Goal: Find contact information: Find contact information

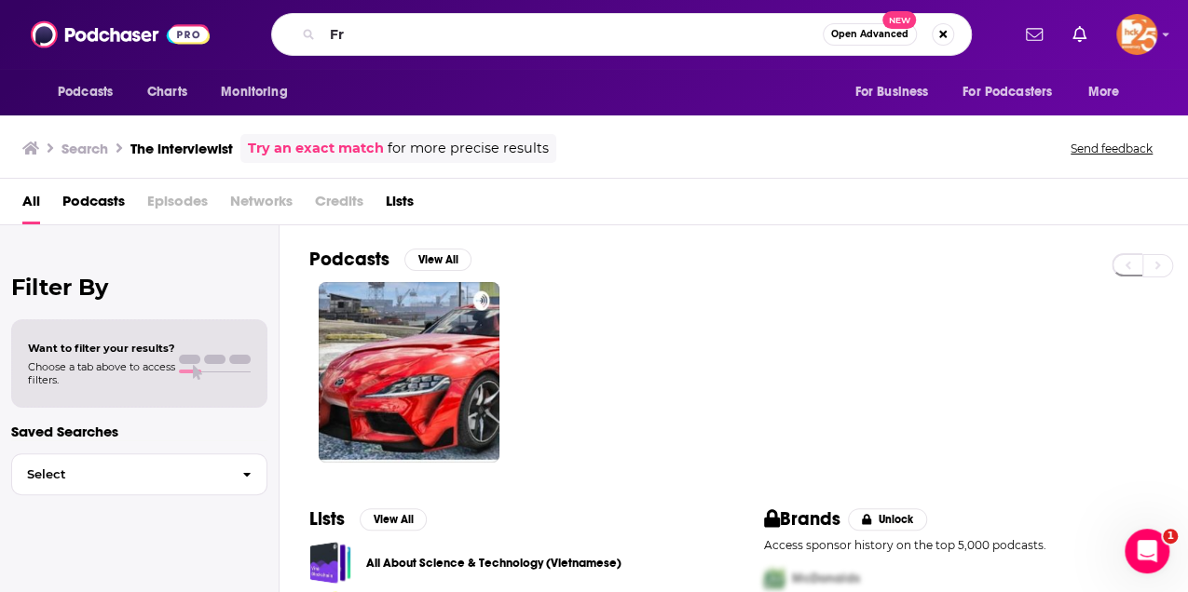
type input "F"
type input "Renter fraud"
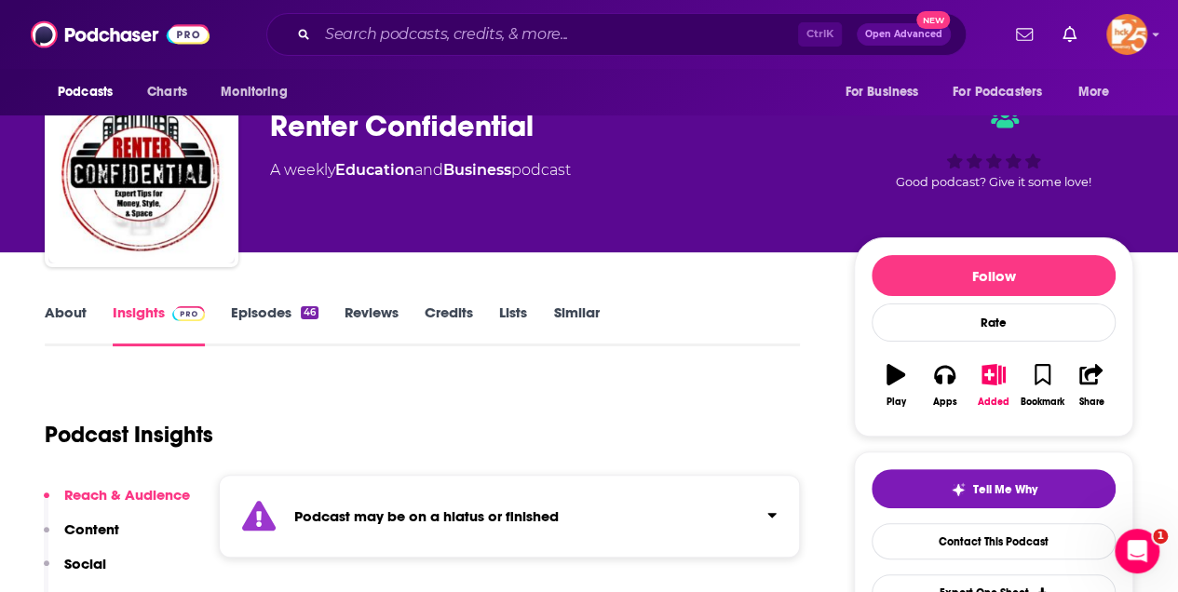
scroll to position [61, 0]
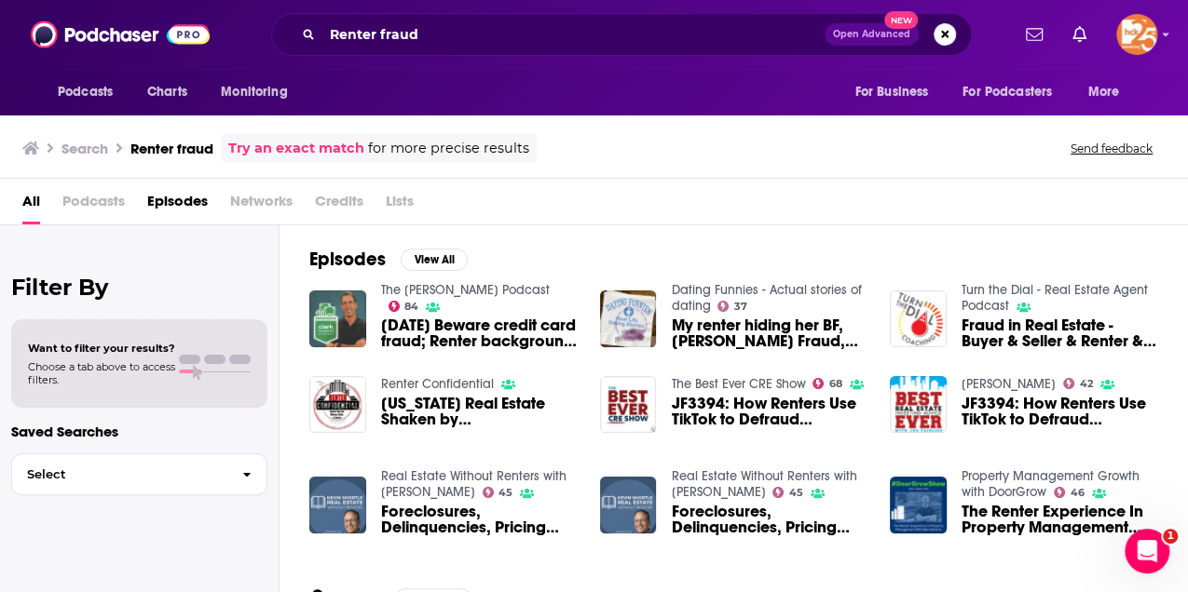
click at [144, 248] on div "Filter By Want to filter your results? Choose a tab above to access filters. Sa…" at bounding box center [139, 521] width 279 height 592
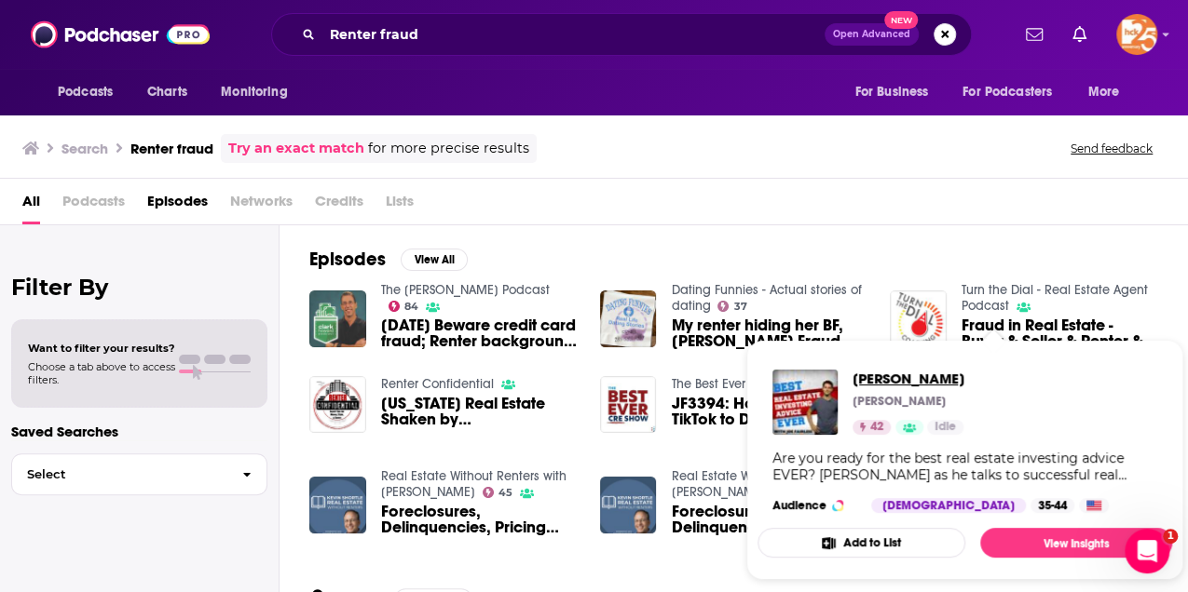
click at [905, 378] on span "[PERSON_NAME]" at bounding box center [908, 379] width 112 height 18
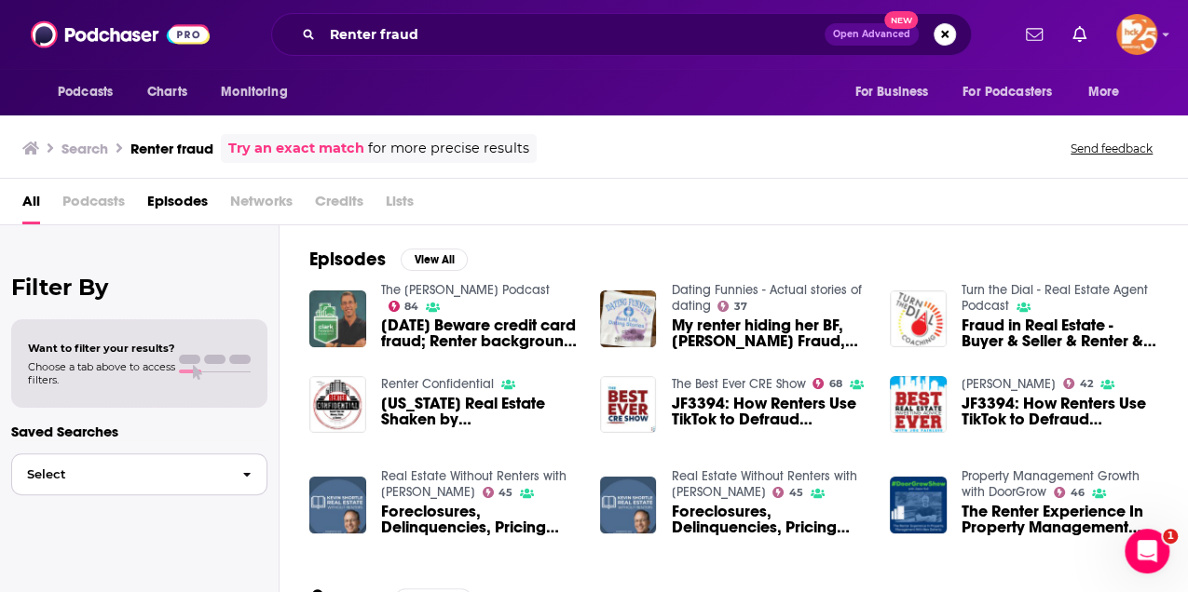
click at [108, 473] on span "Select" at bounding box center [119, 475] width 215 height 12
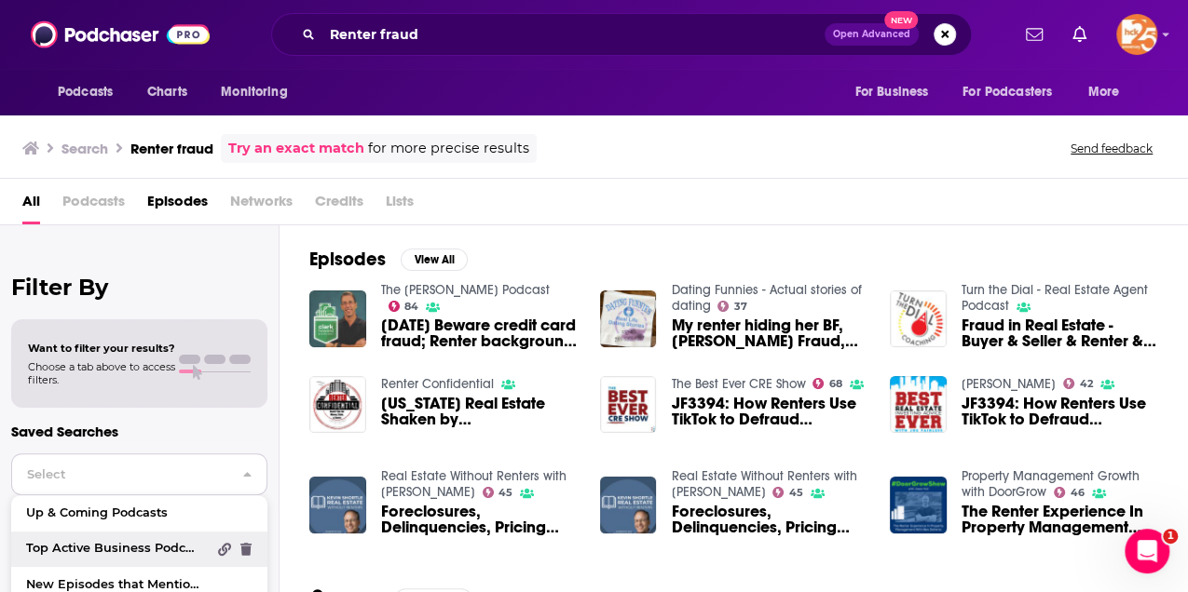
click at [81, 548] on span "Top Active Business Podcasts" at bounding box center [116, 549] width 180 height 12
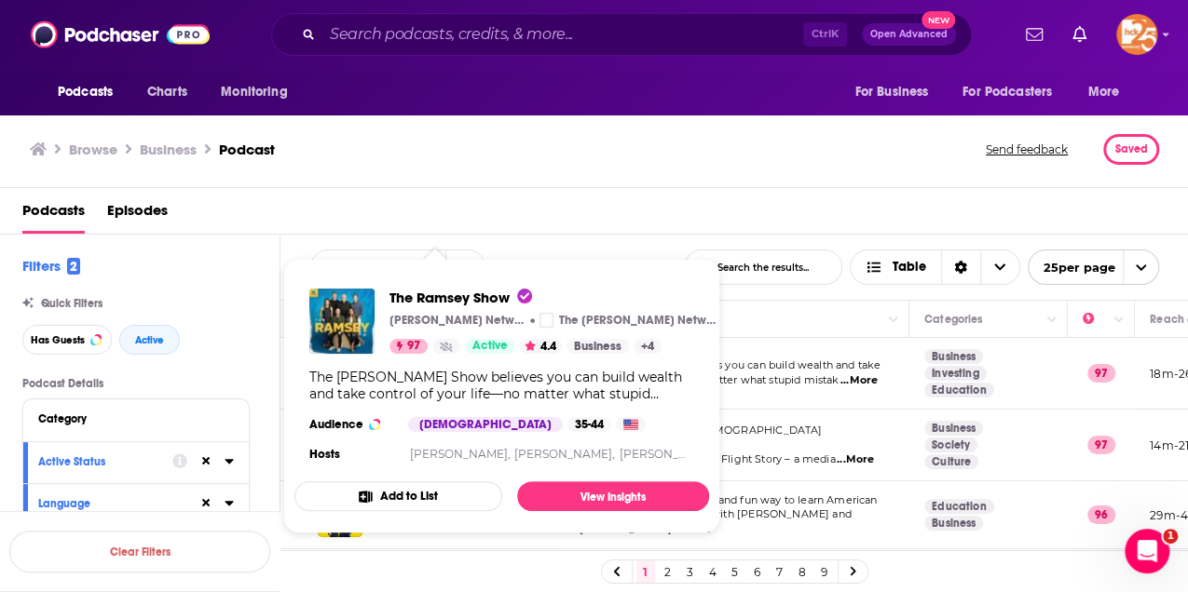
click at [434, 373] on div "The [PERSON_NAME] Show believes you can build wealth and take control of your l…" at bounding box center [501, 386] width 385 height 34
click at [437, 299] on span "The Ramsey Show" at bounding box center [460, 298] width 143 height 18
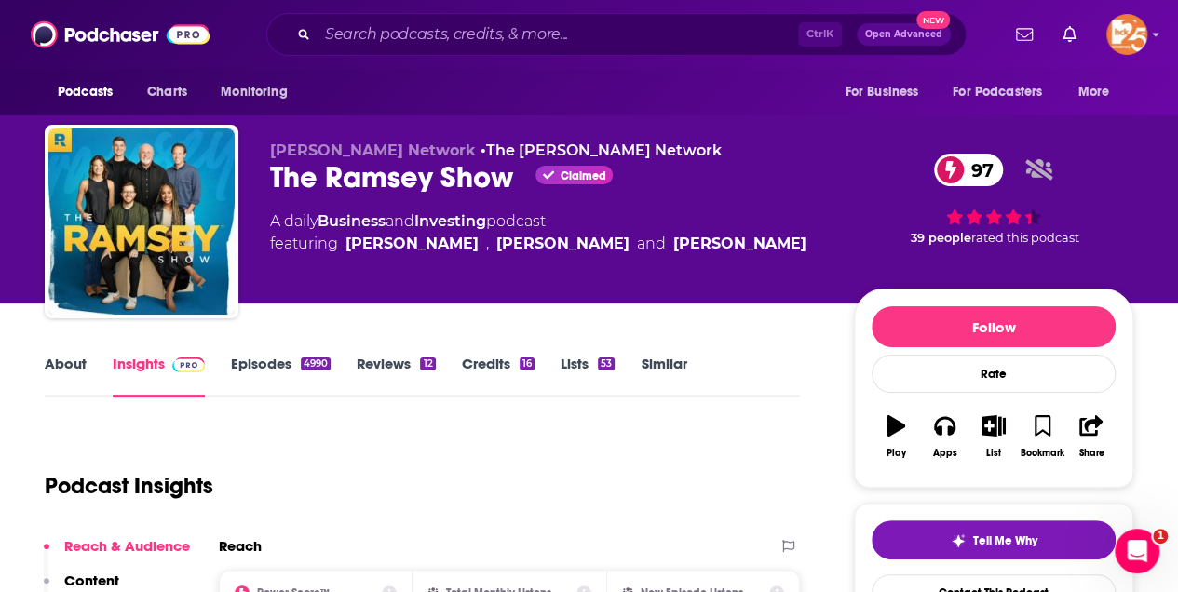
click at [65, 367] on link "About" at bounding box center [66, 376] width 42 height 43
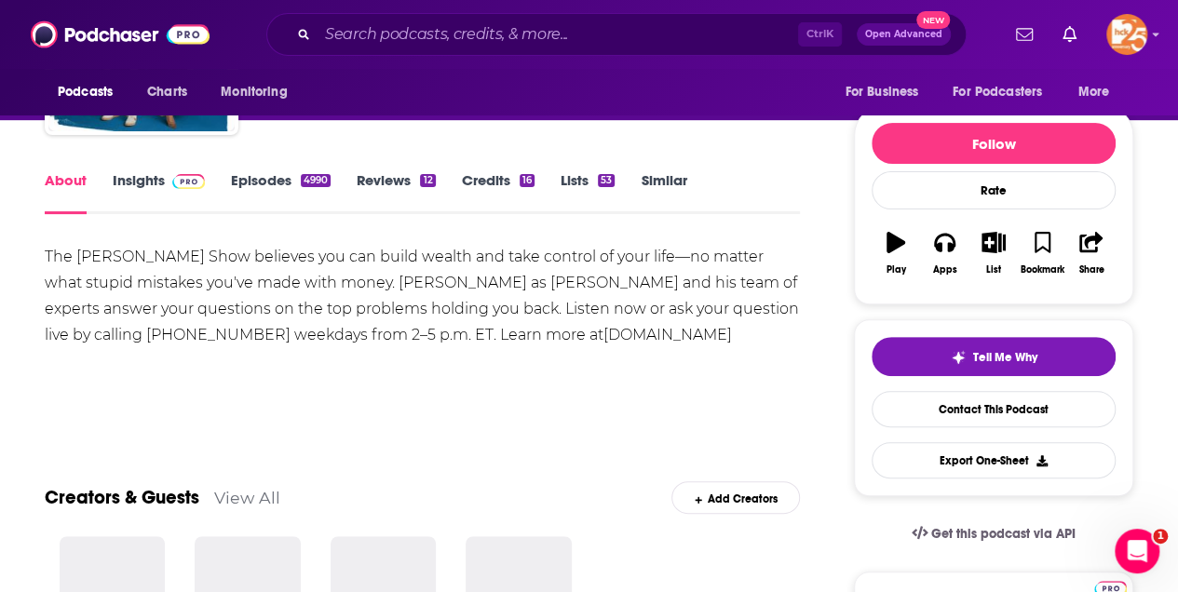
scroll to position [186, 0]
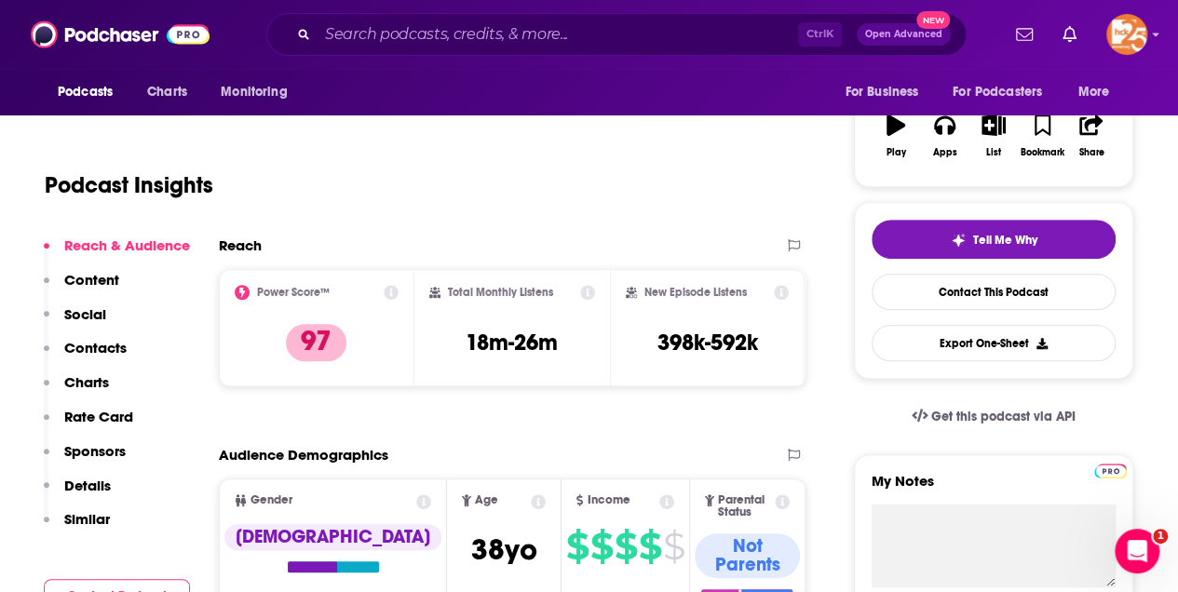
scroll to position [310, 0]
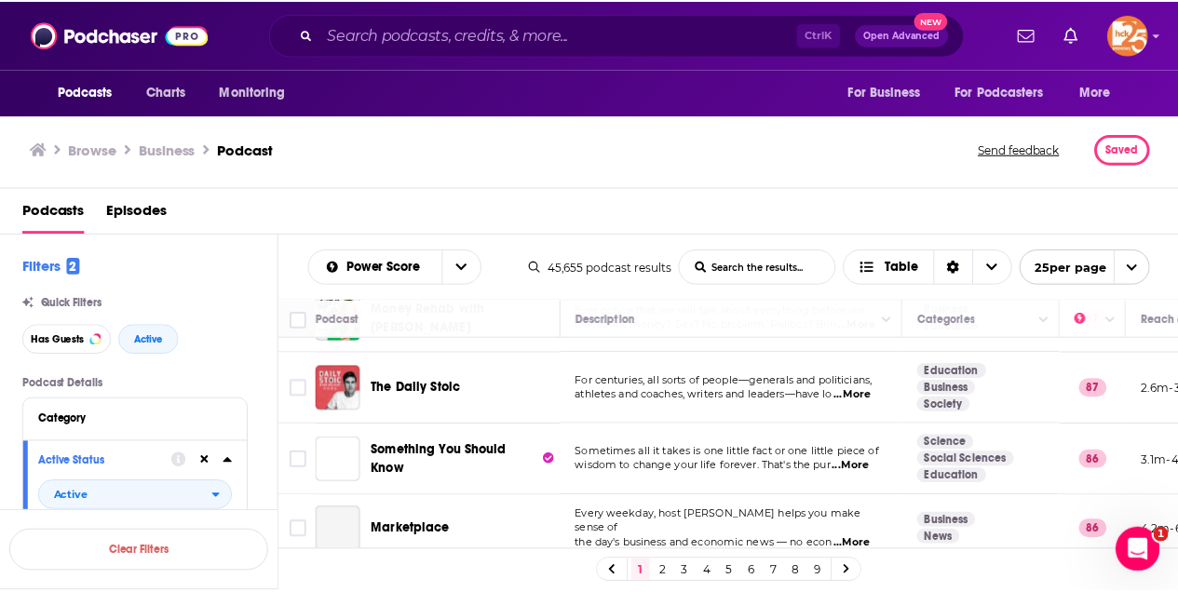
scroll to position [1365, 0]
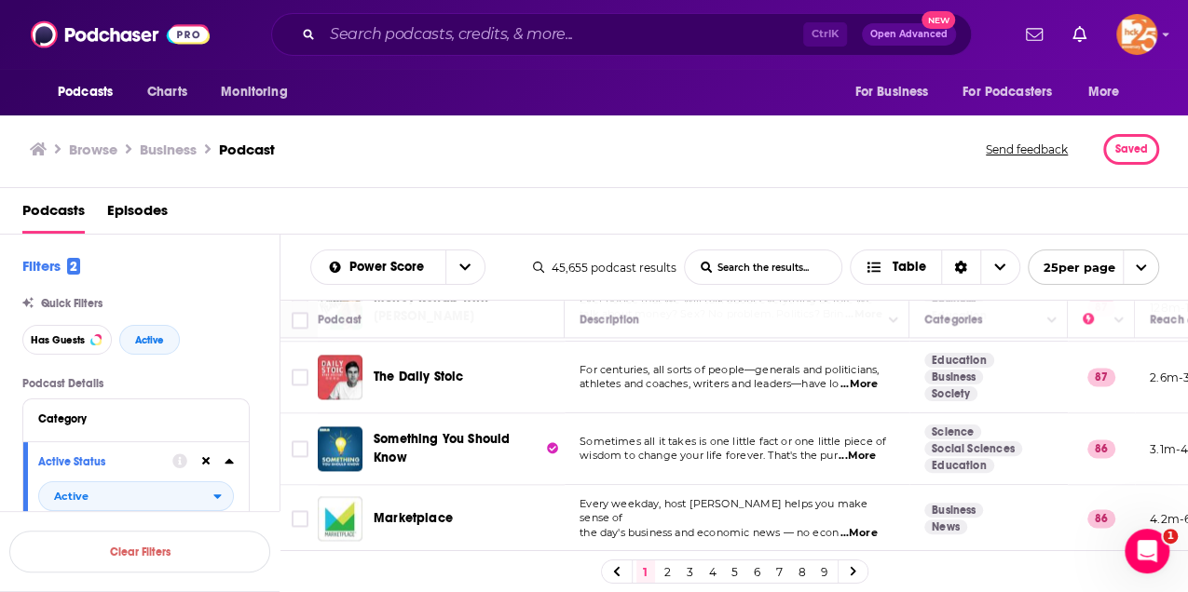
click at [856, 449] on span "...More" at bounding box center [856, 456] width 37 height 15
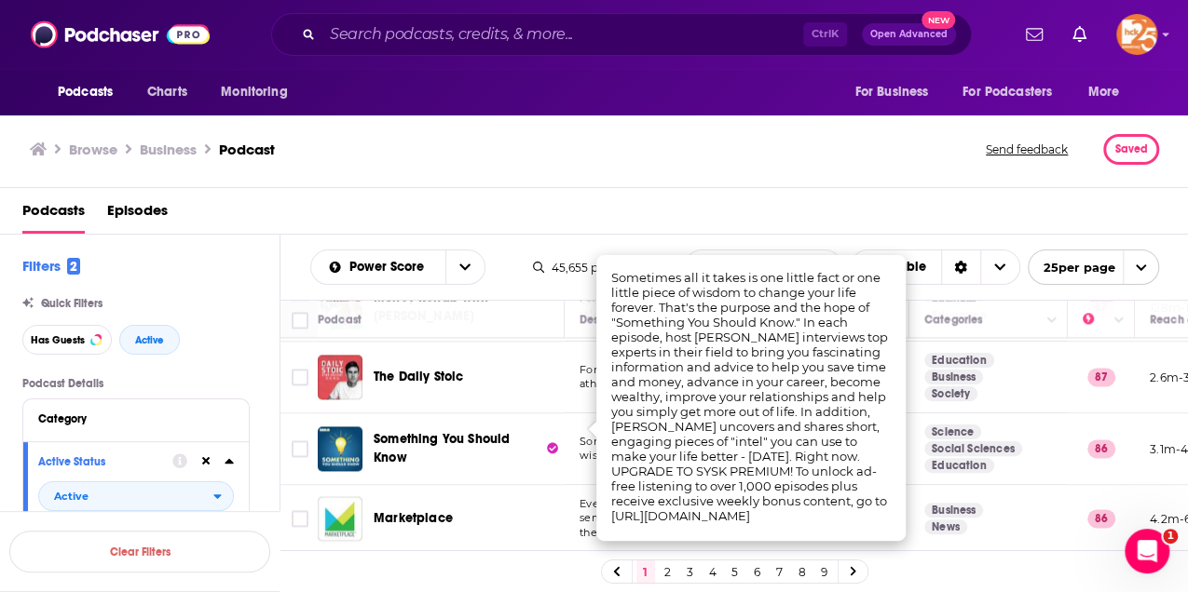
click at [409, 510] on span "Marketplace" at bounding box center [412, 518] width 79 height 16
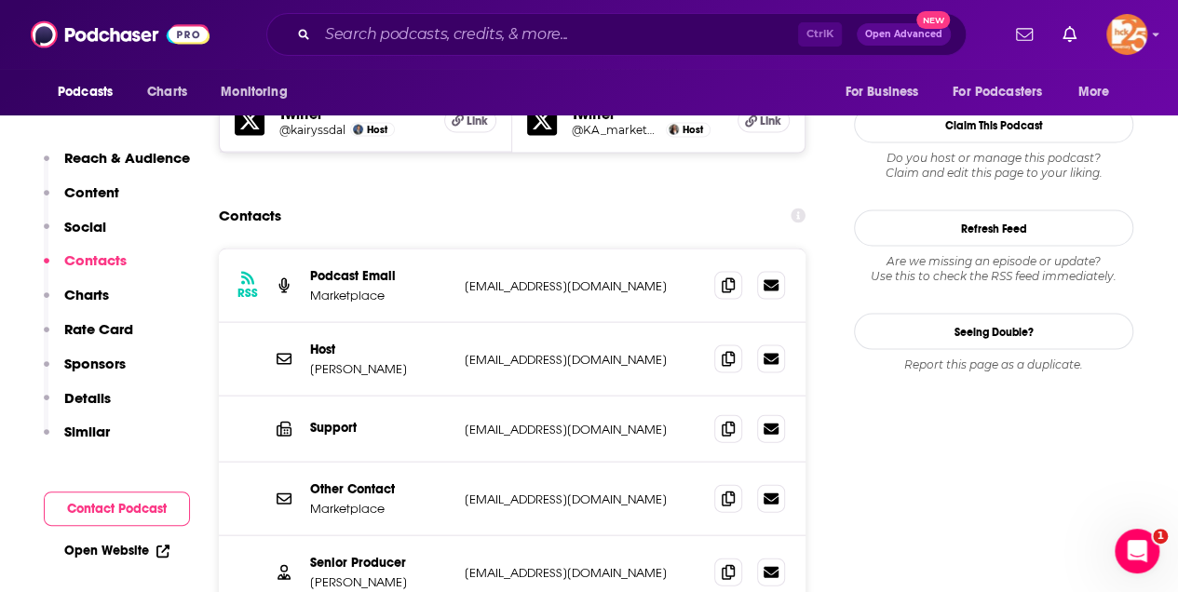
scroll to position [1800, 0]
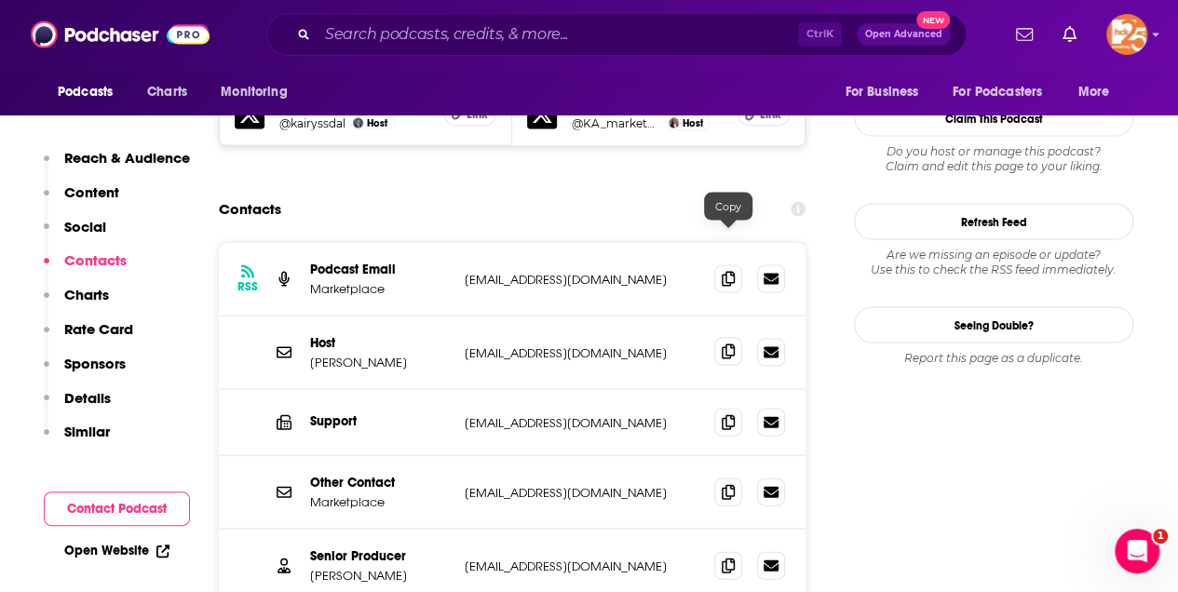
click at [725, 345] on icon at bounding box center [728, 352] width 13 height 15
click at [722, 345] on icon at bounding box center [728, 352] width 13 height 15
drag, startPoint x: 373, startPoint y: 456, endPoint x: 307, endPoint y: 461, distance: 65.4
click at [307, 530] on div "Senior Producer [PERSON_NAME] [EMAIL_ADDRESS][DOMAIN_NAME] [EMAIL_ADDRESS][DOMA…" at bounding box center [512, 566] width 587 height 73
copy p "[PERSON_NAME]"
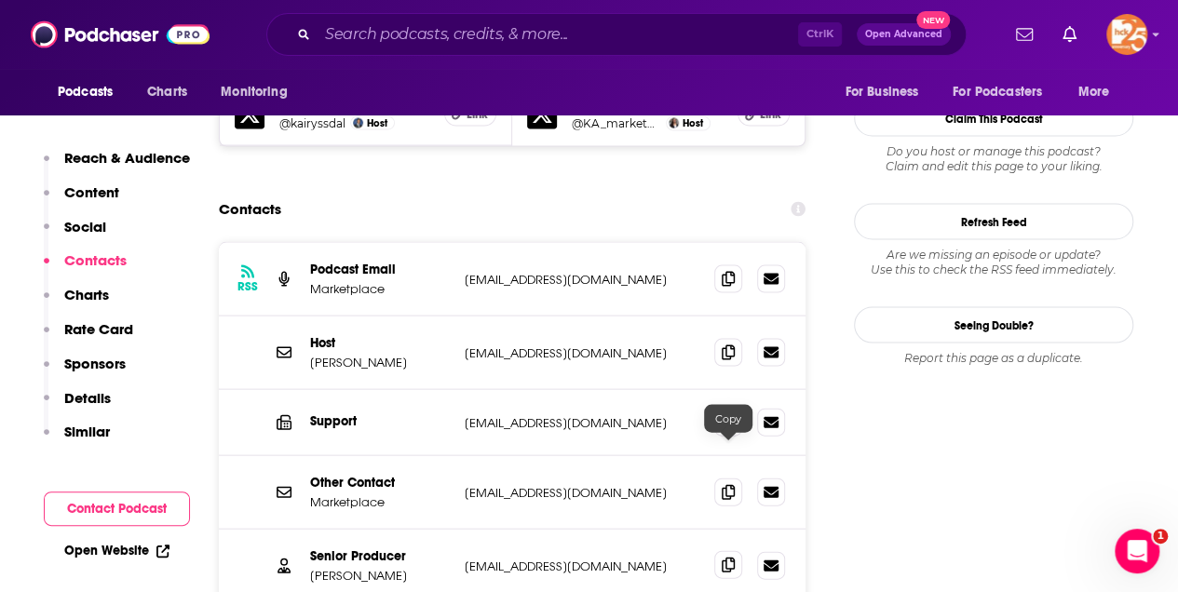
click at [727, 558] on icon at bounding box center [728, 565] width 13 height 15
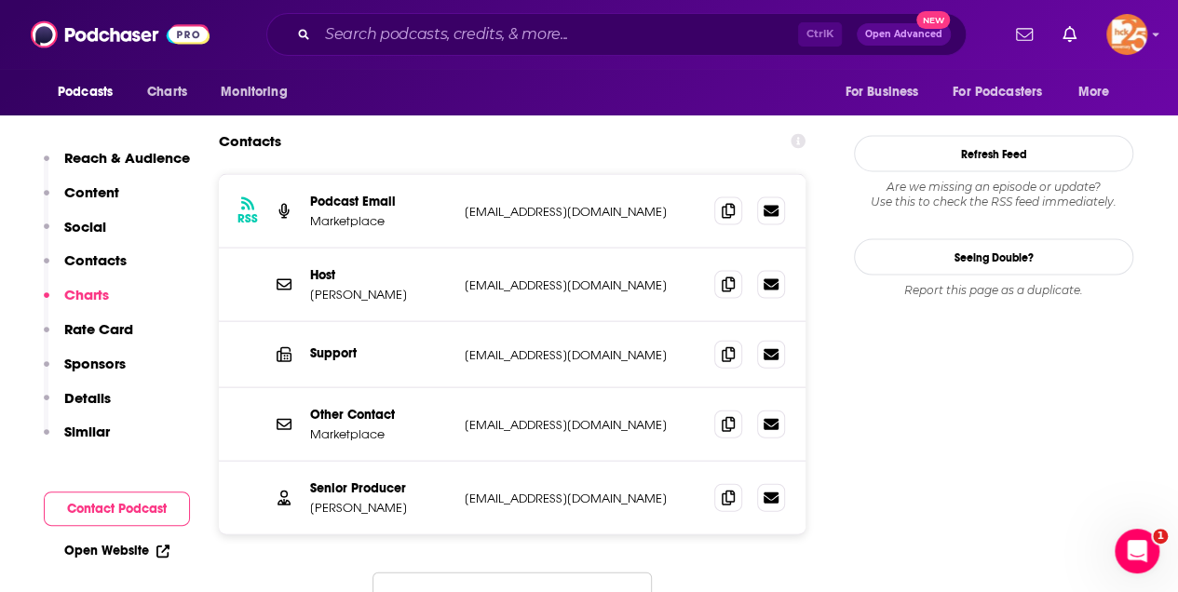
scroll to position [1863, 0]
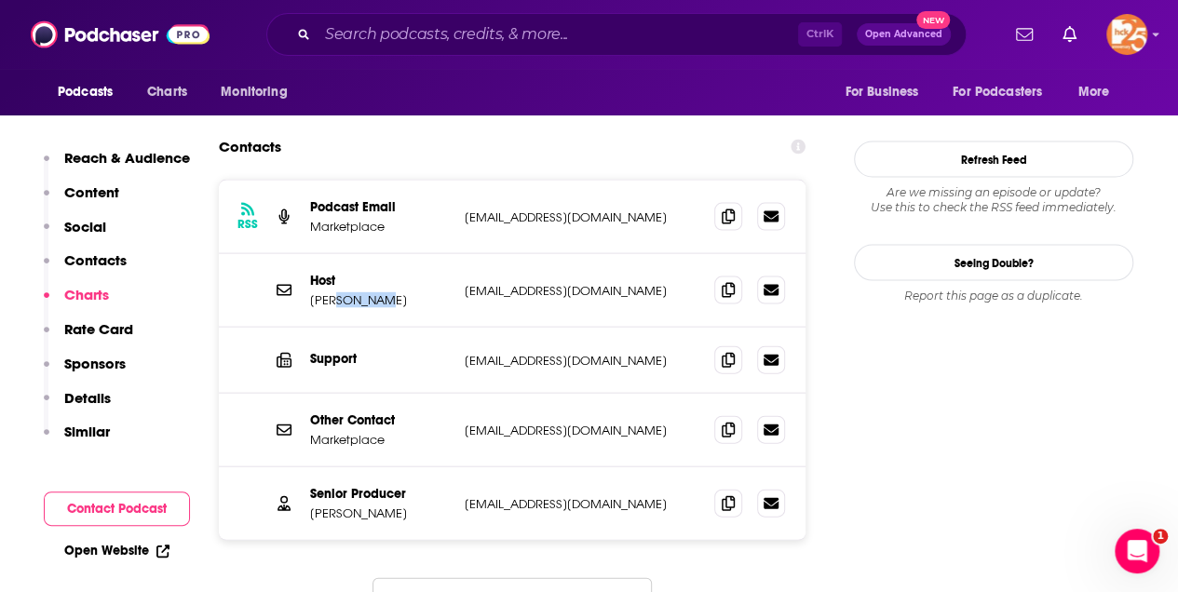
drag, startPoint x: 333, startPoint y: 184, endPoint x: 377, endPoint y: 187, distance: 43.9
click at [377, 292] on p "[PERSON_NAME]" at bounding box center [380, 300] width 140 height 16
copy p "[GEOGRAPHIC_DATA]"
click at [725, 496] on icon at bounding box center [728, 503] width 13 height 15
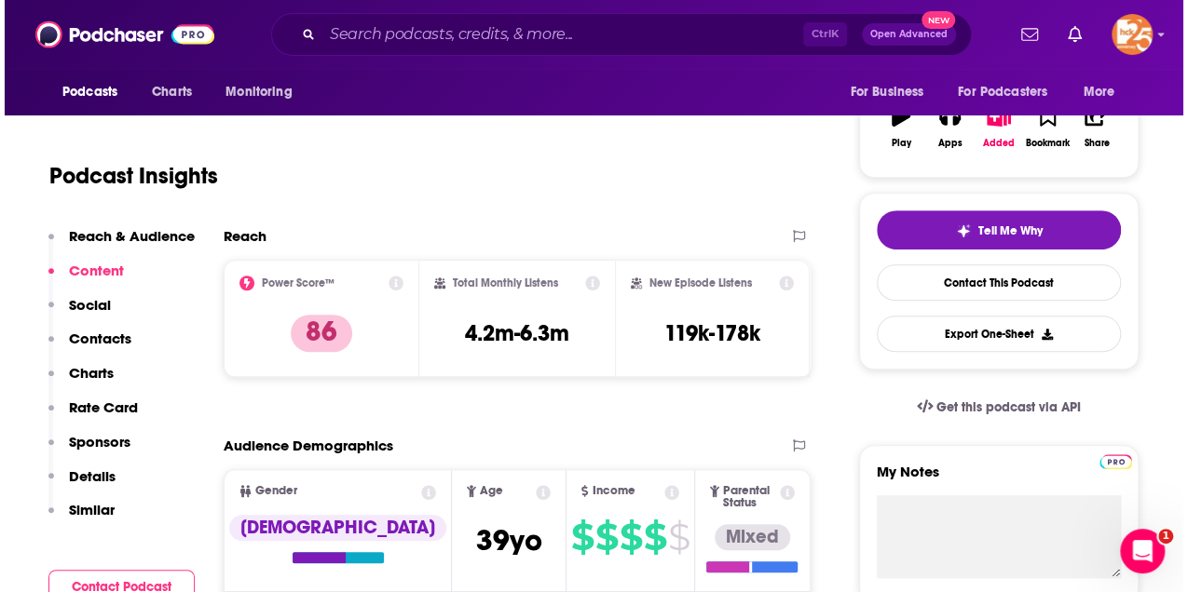
scroll to position [0, 0]
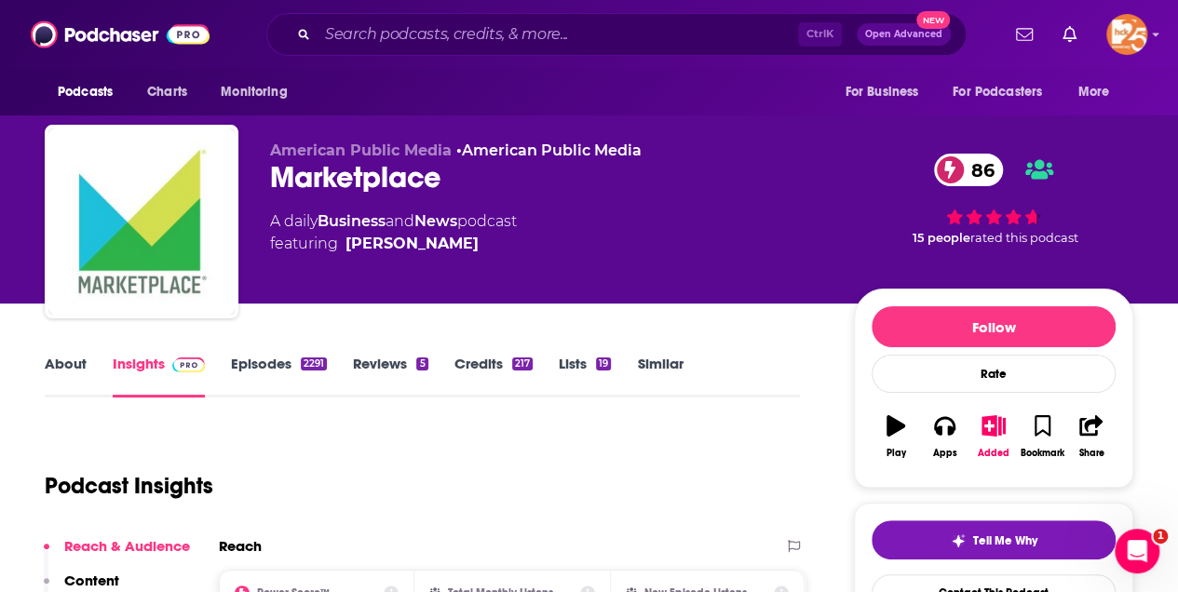
click at [69, 367] on link "About" at bounding box center [66, 376] width 42 height 43
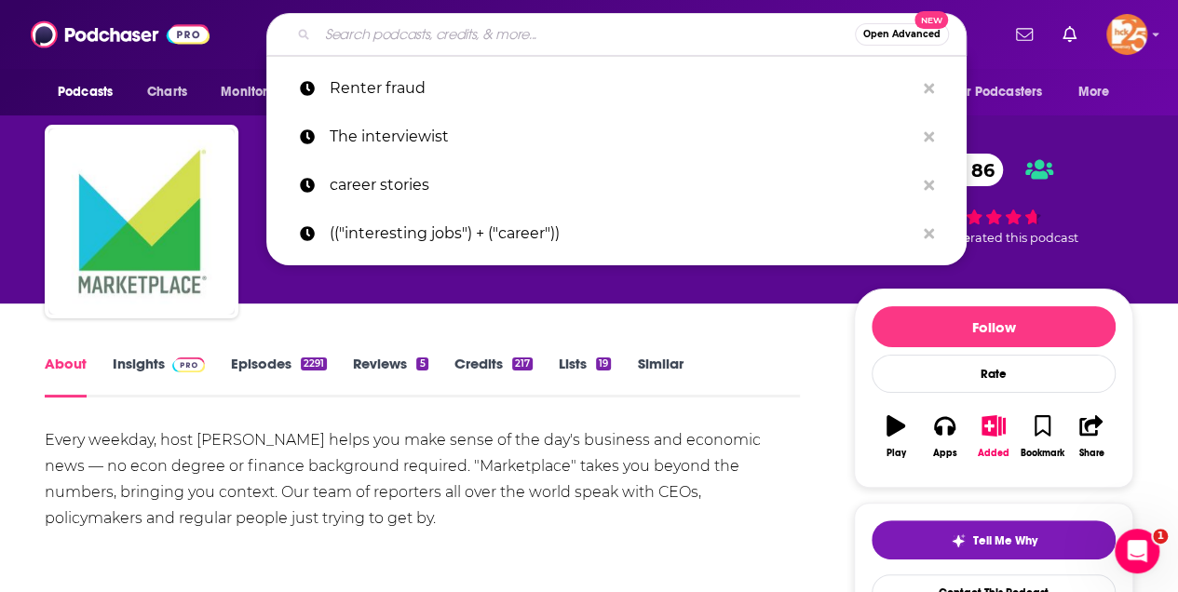
click at [395, 35] on input "Search podcasts, credits, & more..." at bounding box center [586, 35] width 537 height 30
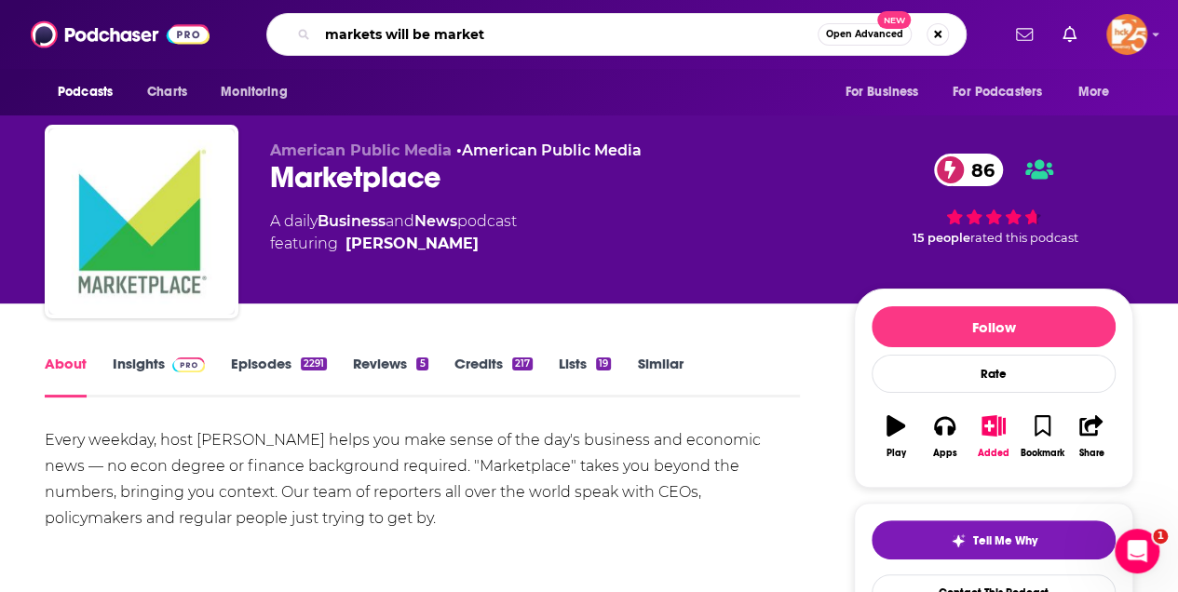
type input "markets will be markets"
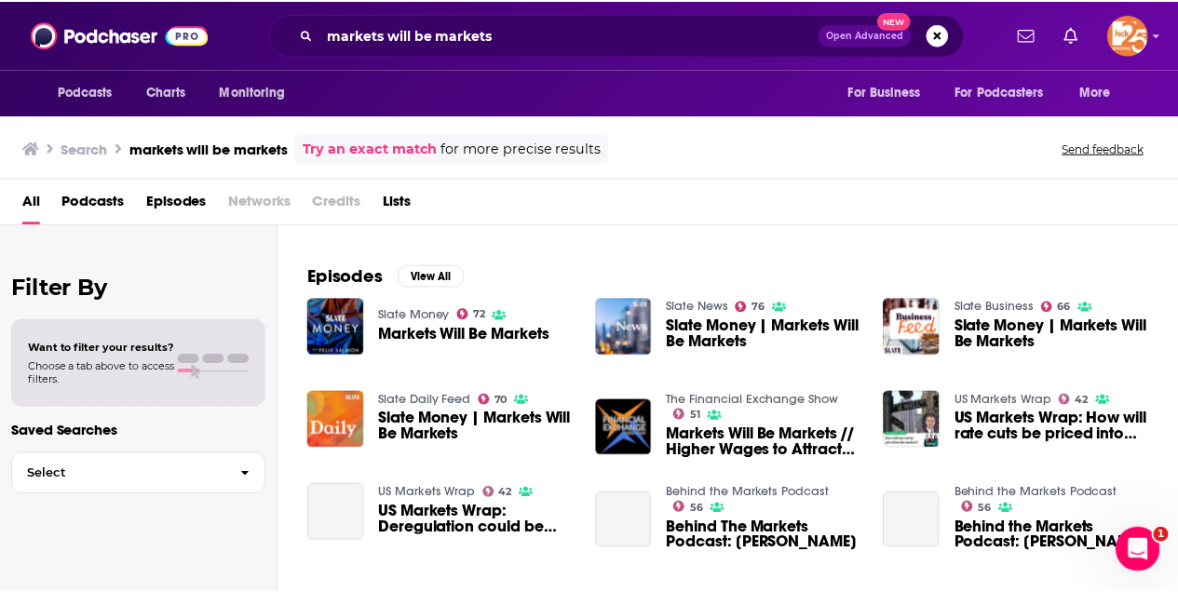
scroll to position [248, 0]
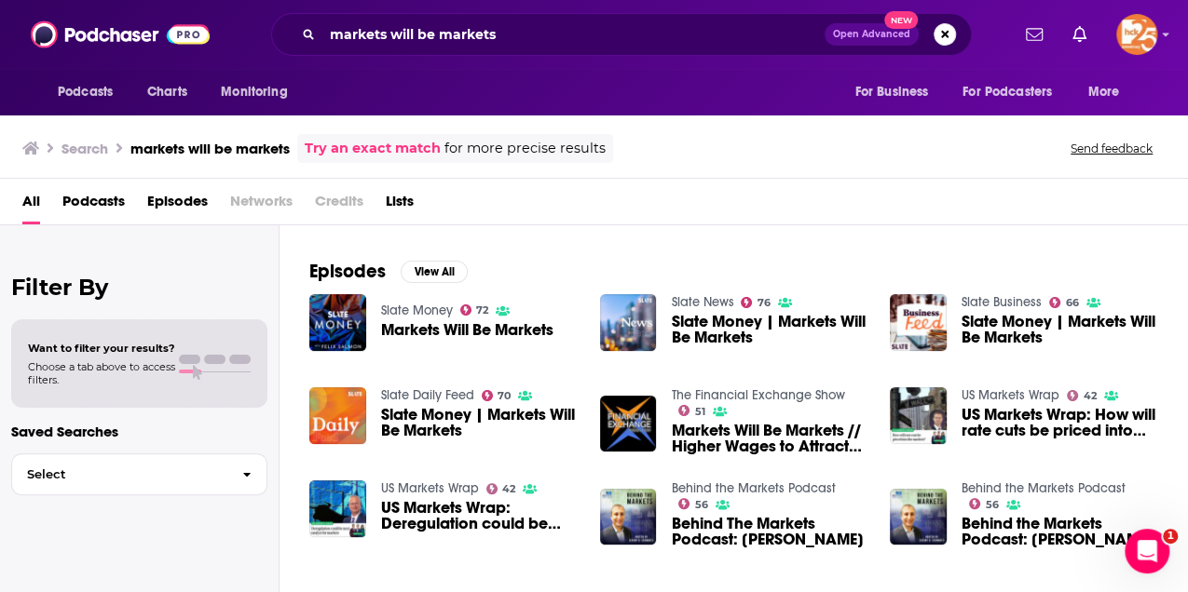
click at [430, 327] on span "Markets Will Be Markets" at bounding box center [467, 330] width 172 height 16
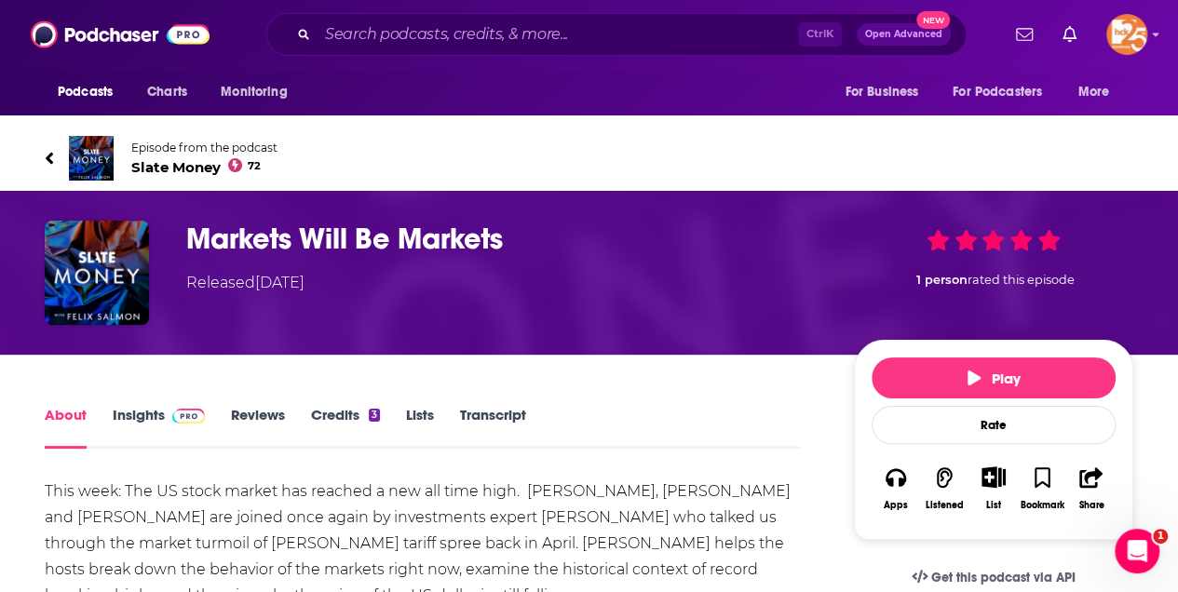
click at [172, 166] on span "Slate Money 72" at bounding box center [204, 167] width 146 height 18
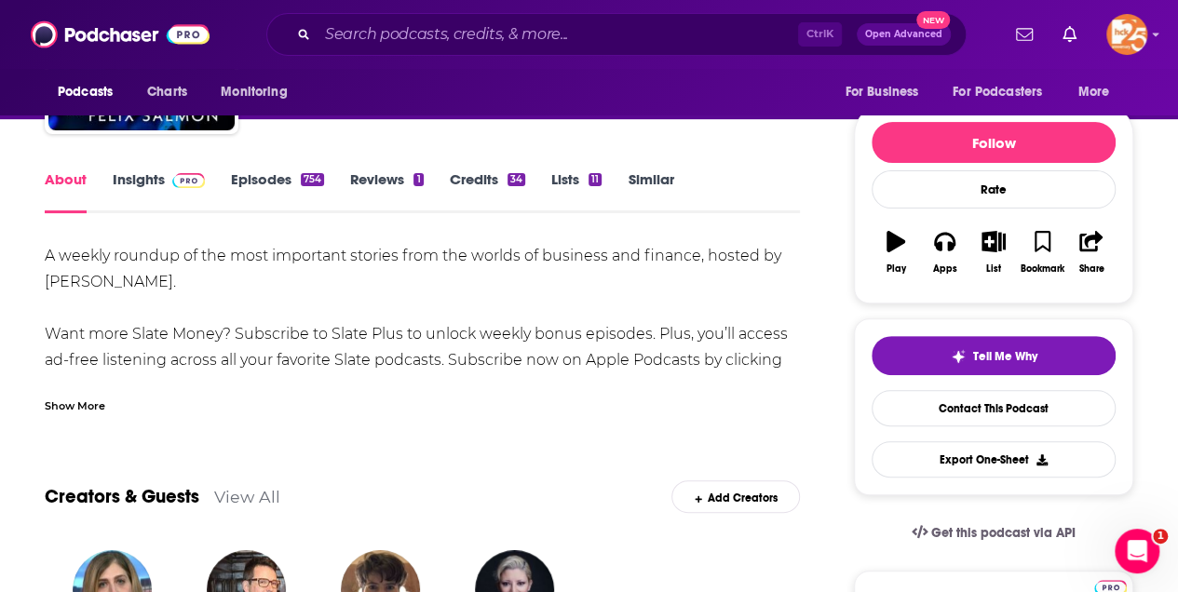
scroll to position [186, 0]
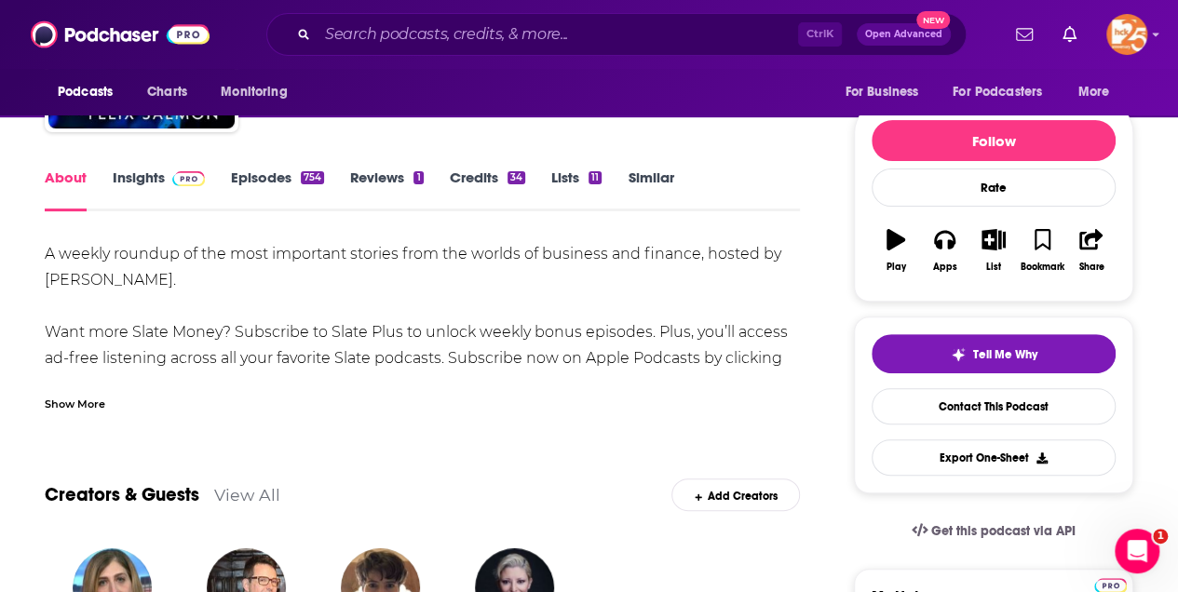
click at [134, 178] on link "Insights" at bounding box center [159, 190] width 92 height 43
